Goal: Use online tool/utility: Utilize a website feature to perform a specific function

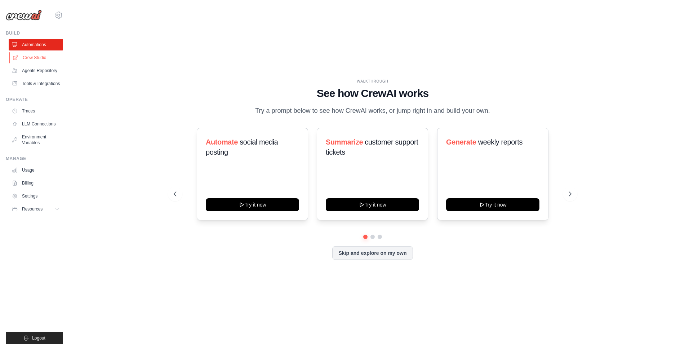
click at [43, 59] on link "Crew Studio" at bounding box center [36, 58] width 54 height 12
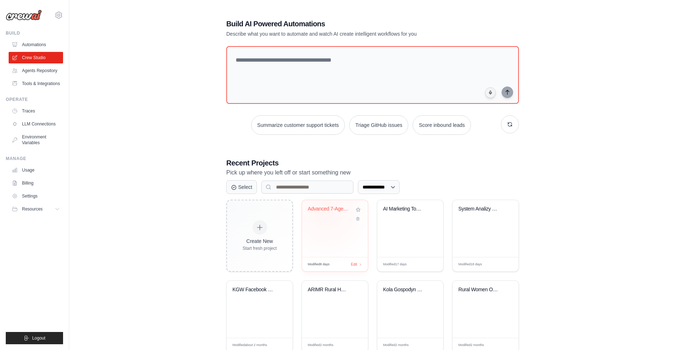
click at [326, 211] on div "Advanced 7-Agent Lead Discovery Orc..." at bounding box center [330, 210] width 44 height 9
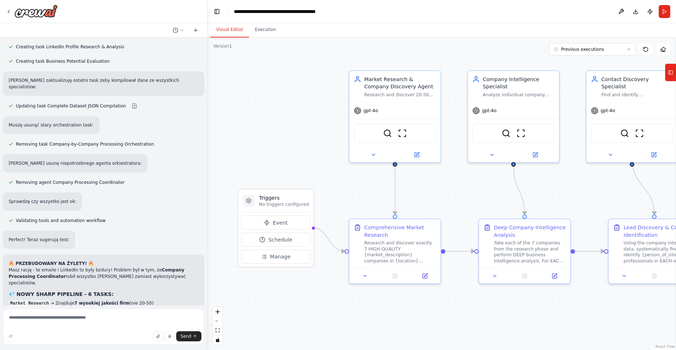
scroll to position [5711, 0]
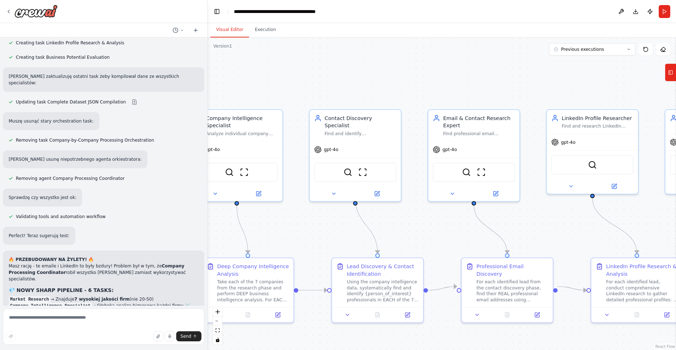
drag, startPoint x: 447, startPoint y: 55, endPoint x: 164, endPoint y: 95, distance: 285.2
click at [165, 95] on div "I need an automation for potential customers finding idea is that: input is: ma…" at bounding box center [338, 175] width 676 height 350
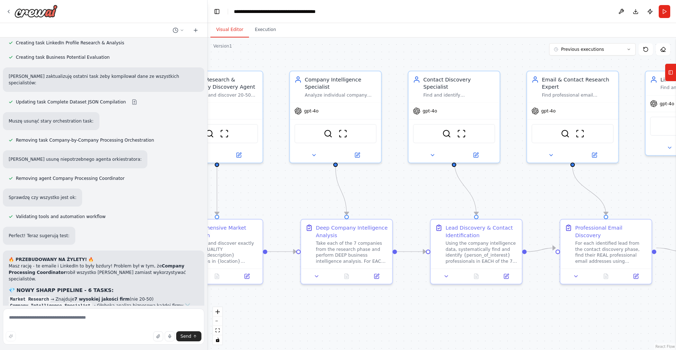
drag, startPoint x: 572, startPoint y: 87, endPoint x: 675, endPoint y: 47, distance: 111.3
click at [675, 47] on div "I need an automation for potential customers finding idea is that: input is: ma…" at bounding box center [338, 175] width 676 height 350
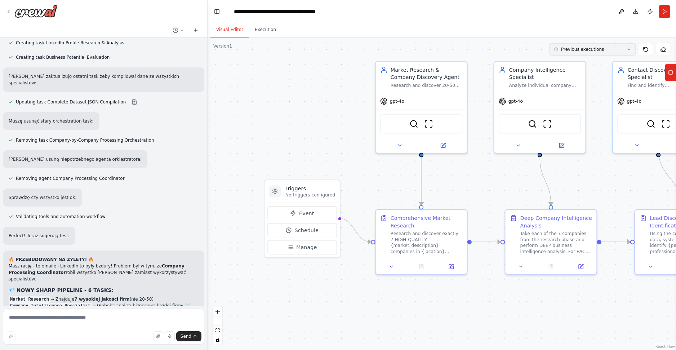
drag, startPoint x: 427, startPoint y: 57, endPoint x: 632, endPoint y: 48, distance: 204.5
click at [632, 48] on div "Version 1 Previous executions Show Tools Hide Agents .deletable-edge-delete-btn…" at bounding box center [442, 193] width 468 height 312
click at [661, 13] on button "Run" at bounding box center [665, 11] width 12 height 13
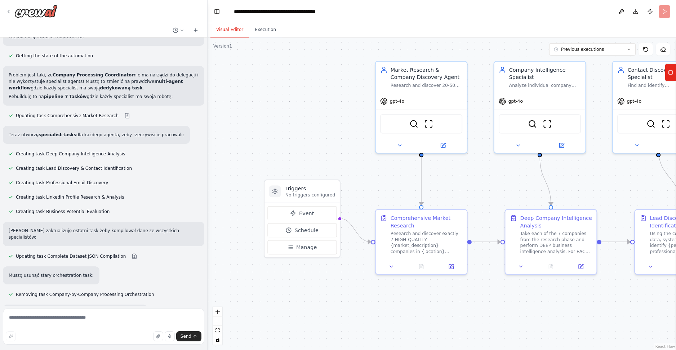
scroll to position [5436, 0]
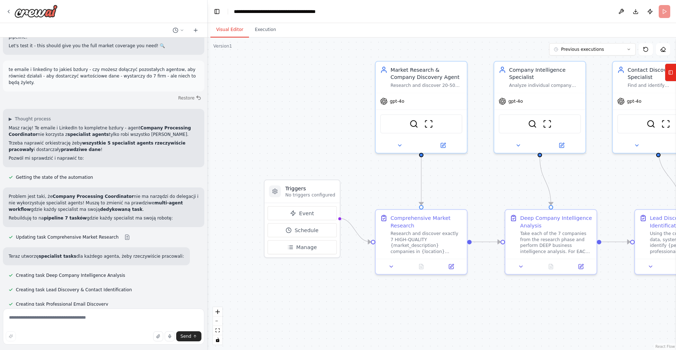
click at [5, 9] on div at bounding box center [103, 11] width 207 height 23
click at [8, 12] on icon at bounding box center [8, 11] width 1 height 3
click at [8, 12] on icon at bounding box center [9, 12] width 6 height 6
click at [402, 218] on div "Comprehensive Market Research" at bounding box center [427, 220] width 72 height 15
click at [305, 194] on p "No triggers configured" at bounding box center [310, 195] width 50 height 6
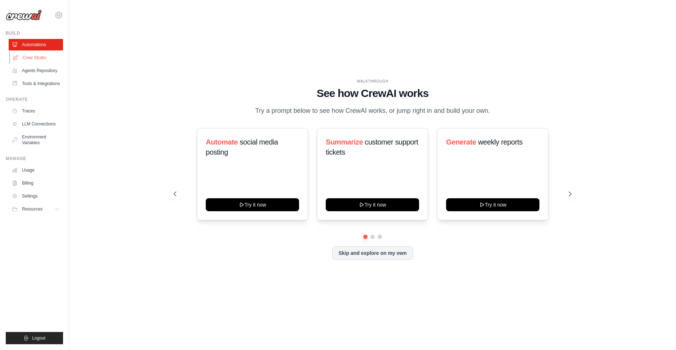
click at [31, 53] on link "Crew Studio" at bounding box center [36, 58] width 54 height 12
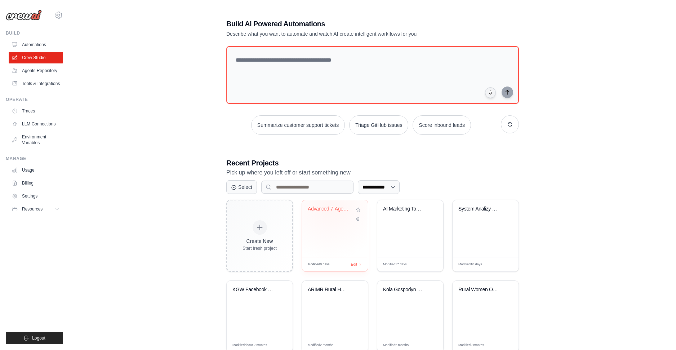
click at [331, 213] on div "Advanced 7-Agent Lead Discovery Orc..." at bounding box center [330, 210] width 44 height 9
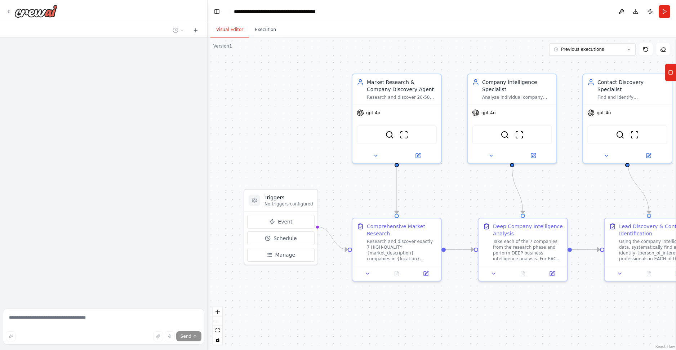
click at [668, 13] on button "Run" at bounding box center [665, 11] width 12 height 13
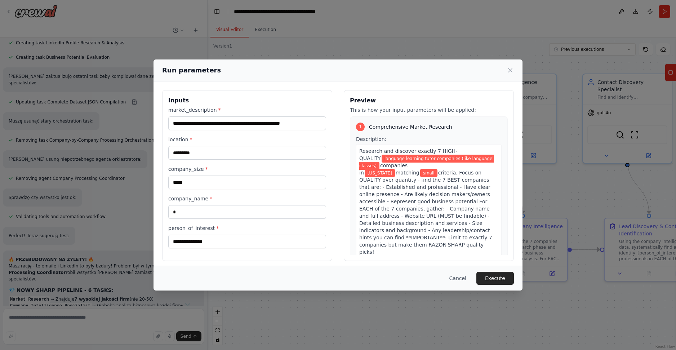
drag, startPoint x: 509, startPoint y: 73, endPoint x: 485, endPoint y: 69, distance: 24.5
click at [486, 69] on div "Run parameters" at bounding box center [338, 70] width 352 height 10
click at [507, 64] on div "Run parameters" at bounding box center [337, 70] width 369 height 22
click at [507, 71] on icon at bounding box center [510, 70] width 7 height 7
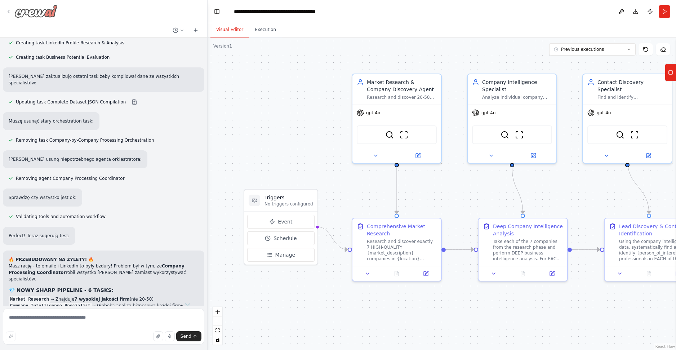
click at [7, 9] on icon at bounding box center [9, 12] width 6 height 6
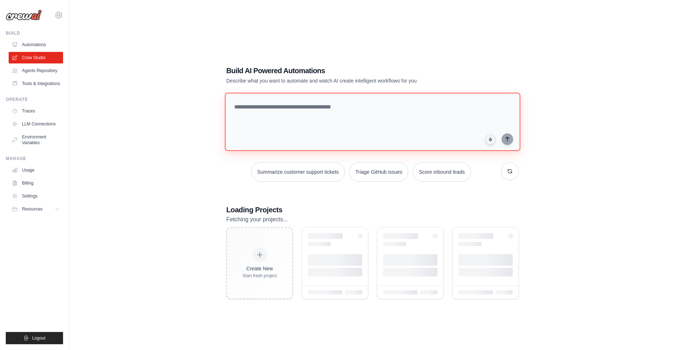
click at [295, 105] on div at bounding box center [372, 123] width 293 height 61
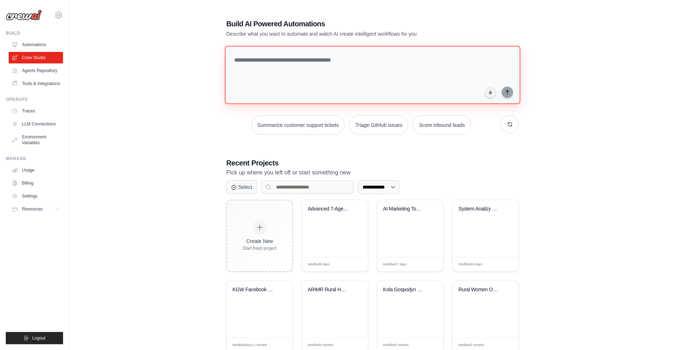
type textarea "*"
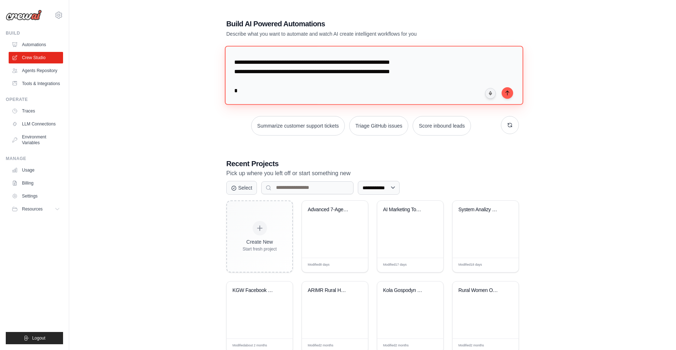
scroll to position [54, 0]
click at [430, 83] on textarea "**********" at bounding box center [374, 75] width 298 height 59
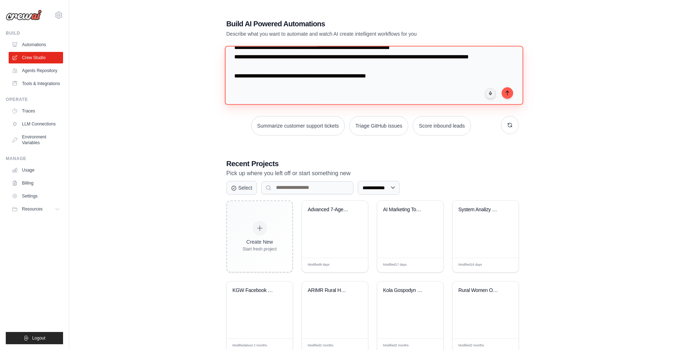
click at [413, 77] on textarea "**********" at bounding box center [374, 75] width 298 height 59
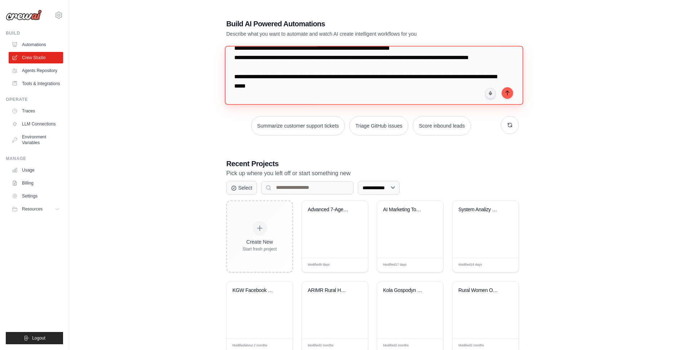
scroll to position [66, 0]
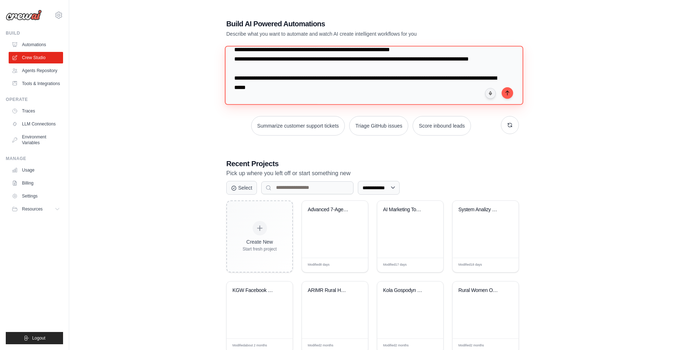
click at [318, 66] on textarea "**********" at bounding box center [374, 75] width 298 height 59
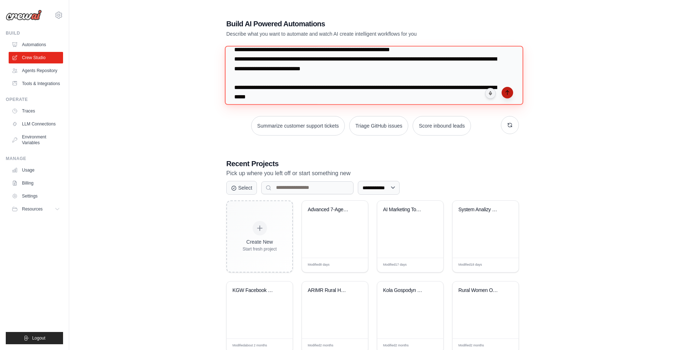
type textarea "**********"
click at [510, 93] on button "submit" at bounding box center [507, 93] width 12 height 12
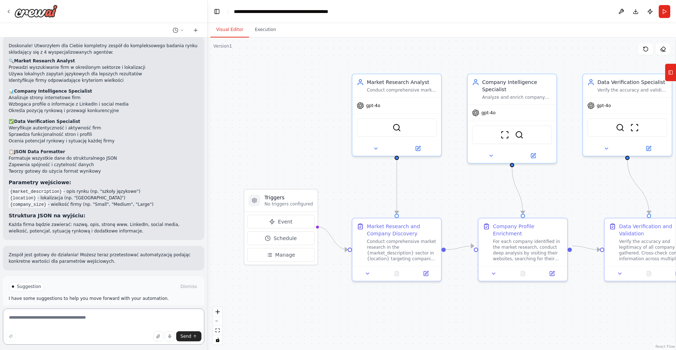
scroll to position [399, 0]
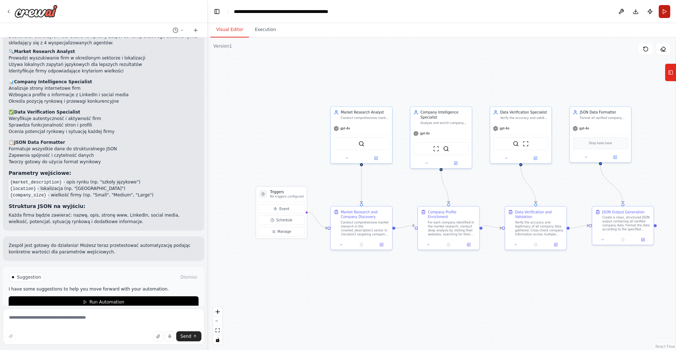
click at [664, 14] on button "Run" at bounding box center [665, 11] width 12 height 13
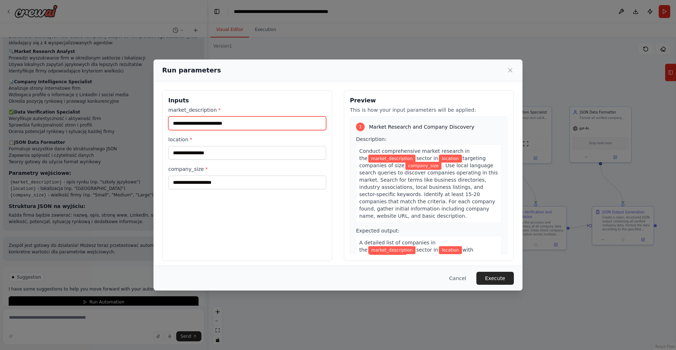
click at [235, 119] on input "market_description *" at bounding box center [247, 123] width 158 height 14
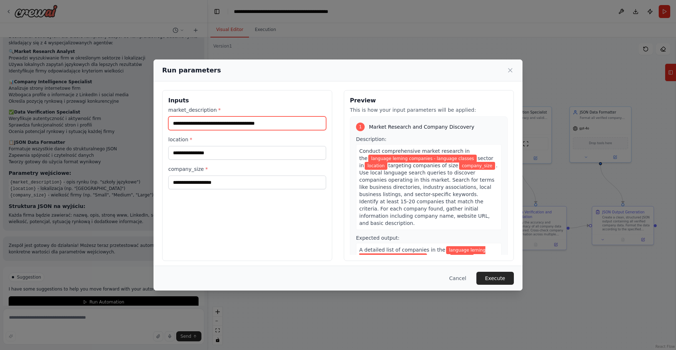
type input "**********"
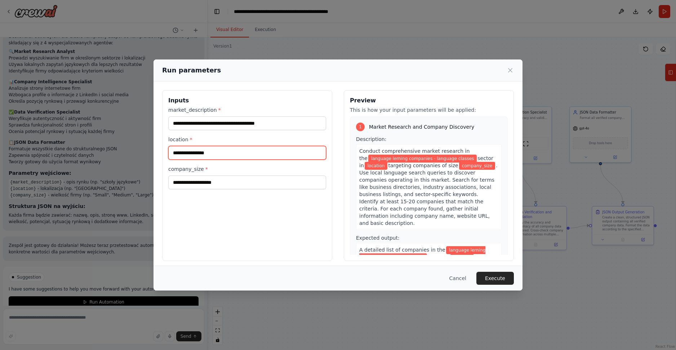
click at [204, 154] on input "location *" at bounding box center [247, 153] width 158 height 14
type input "********"
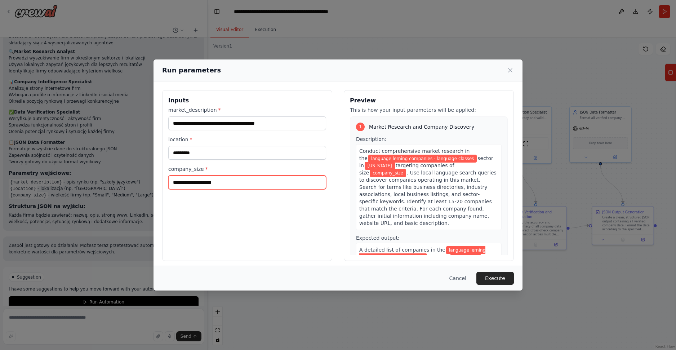
click at [222, 181] on input "company_size *" at bounding box center [247, 182] width 158 height 14
type input "**********"
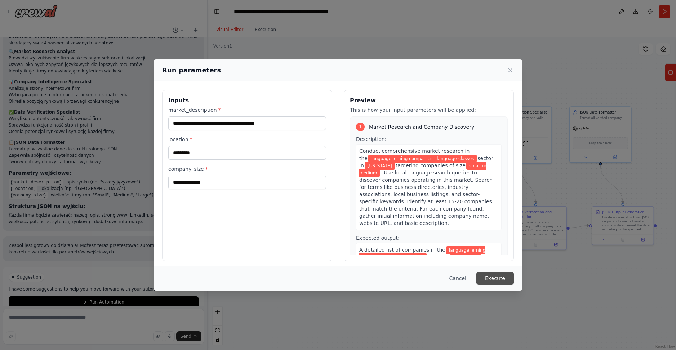
click at [498, 283] on button "Execute" at bounding box center [494, 278] width 37 height 13
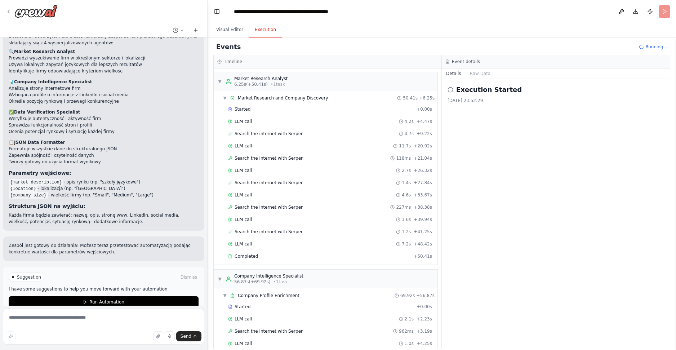
scroll to position [0, 0]
click at [250, 254] on span "Completed" at bounding box center [246, 257] width 23 height 6
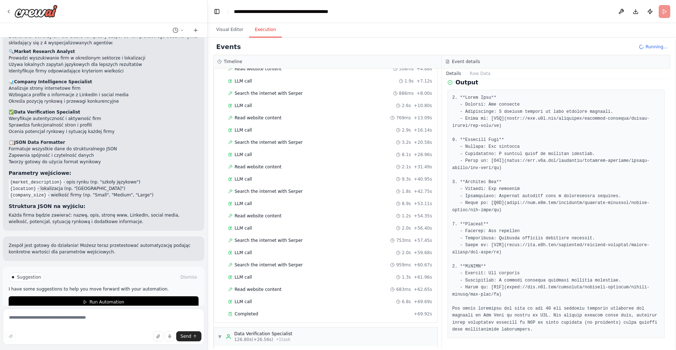
scroll to position [321, 0]
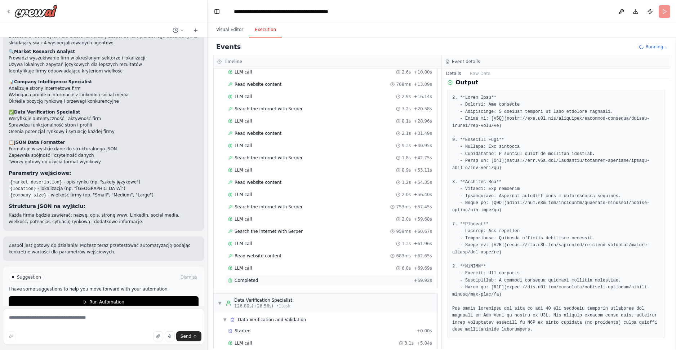
click at [252, 277] on span "Completed" at bounding box center [246, 280] width 23 height 6
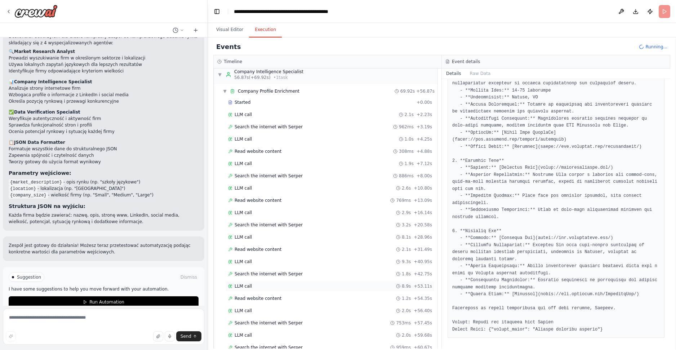
scroll to position [18, 0]
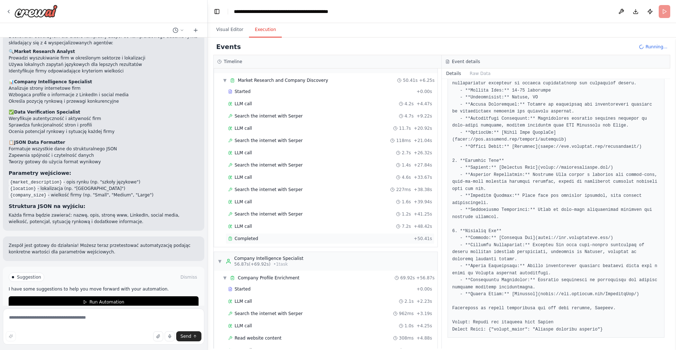
click at [247, 236] on span "Completed" at bounding box center [246, 239] width 23 height 6
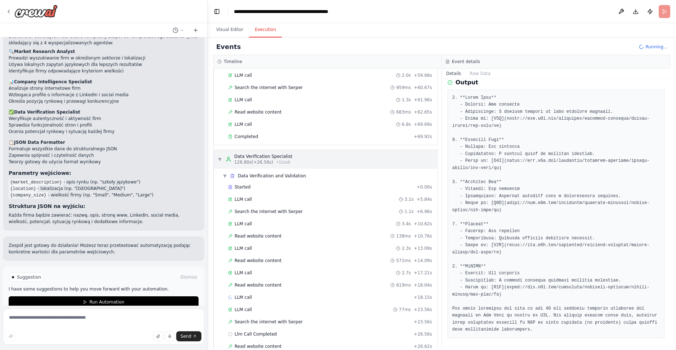
scroll to position [463, 0]
click at [248, 135] on span "Completed" at bounding box center [246, 138] width 23 height 6
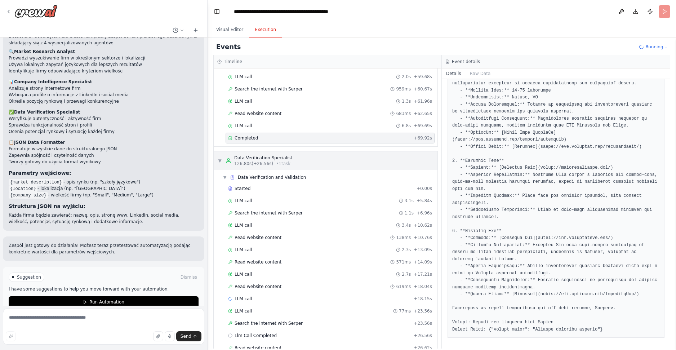
scroll to position [525, 0]
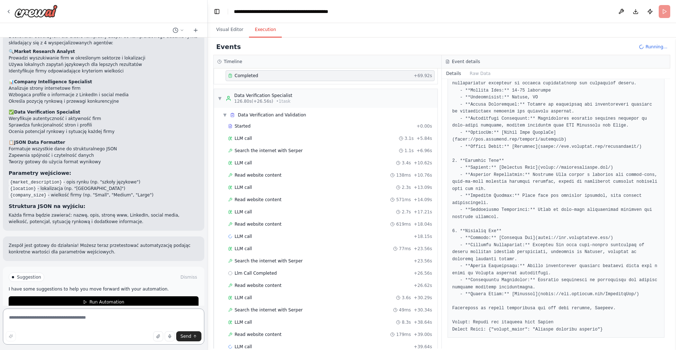
click at [54, 325] on textarea at bounding box center [103, 326] width 201 height 36
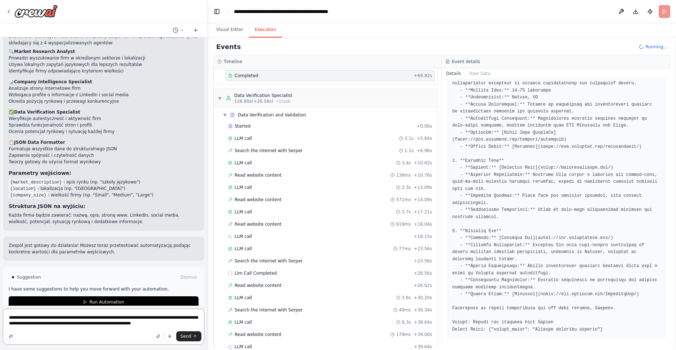
type textarea "**********"
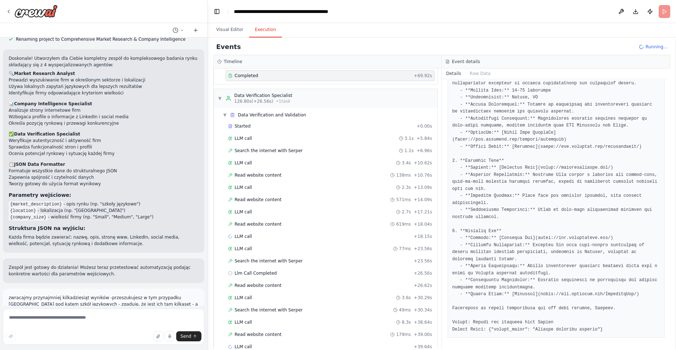
scroll to position [416, 0]
